Goal: Communication & Community: Participate in discussion

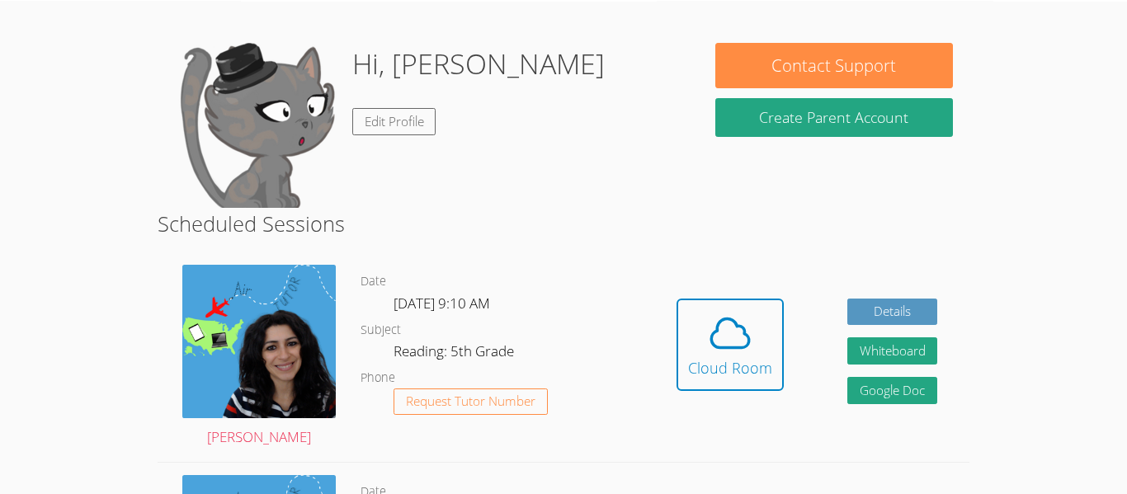
scroll to position [59, 0]
click at [735, 373] on div "Cloud Room" at bounding box center [730, 368] width 84 height 23
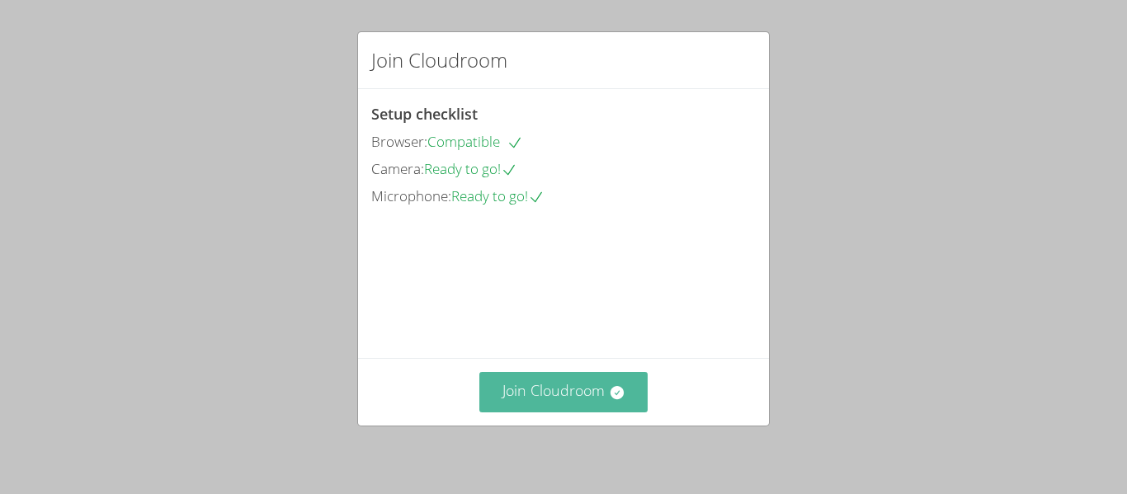
click at [544, 381] on button "Join Cloudroom" at bounding box center [563, 392] width 169 height 40
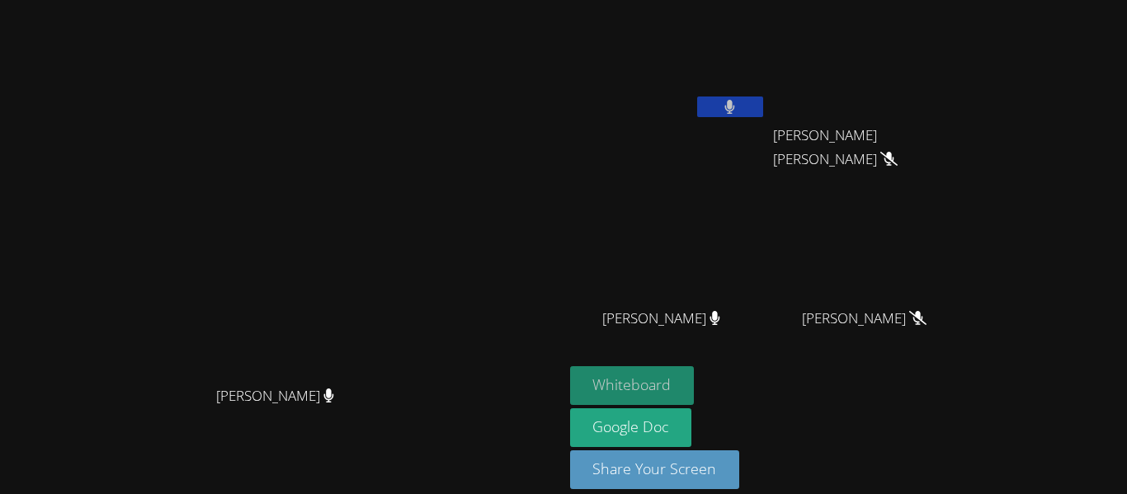
click at [695, 378] on button "Whiteboard" at bounding box center [632, 385] width 125 height 39
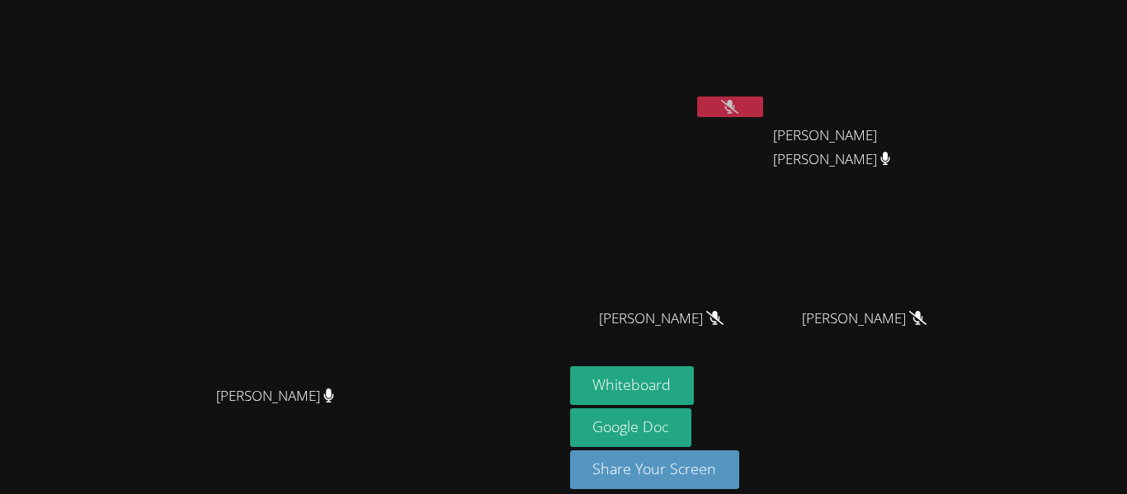
click at [763, 109] on button at bounding box center [730, 107] width 66 height 21
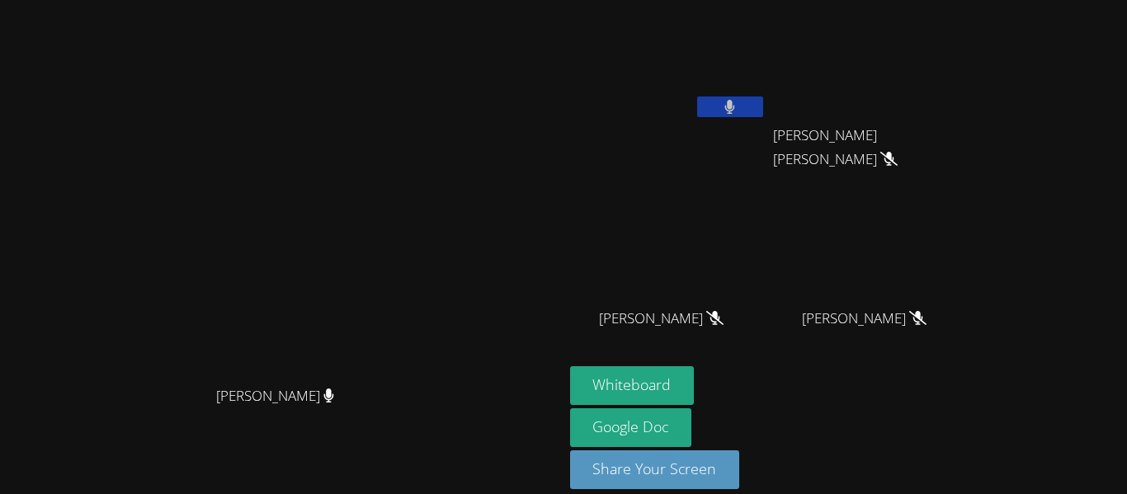
click at [763, 109] on button at bounding box center [730, 107] width 66 height 21
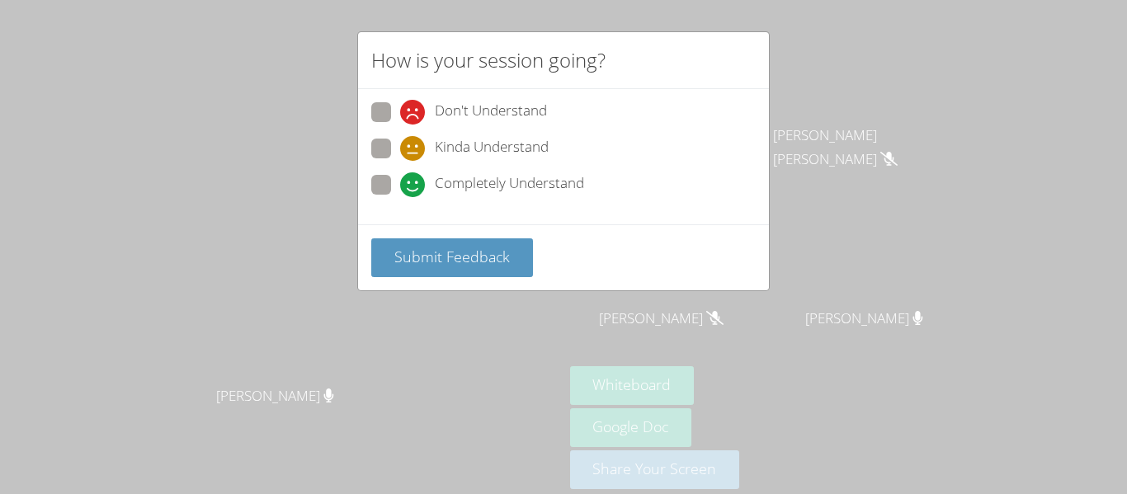
click at [406, 191] on icon at bounding box center [412, 184] width 25 height 25
click at [406, 189] on input "Completely Understand" at bounding box center [407, 182] width 14 height 14
radio input "true"
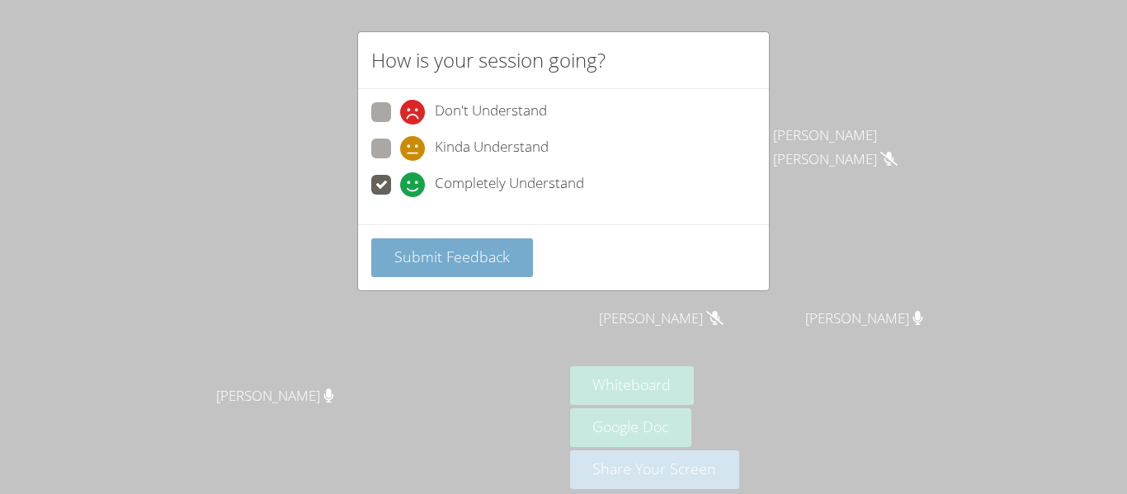
click at [478, 265] on span "Submit Feedback" at bounding box center [452, 257] width 116 height 20
